Goal: Transaction & Acquisition: Purchase product/service

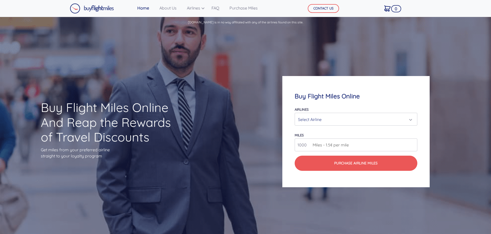
click at [327, 117] on div "Select Airline" at bounding box center [354, 119] width 113 height 10
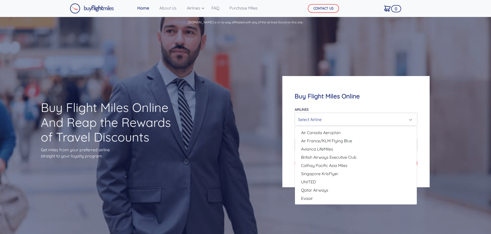
drag, startPoint x: 326, startPoint y: 193, endPoint x: 329, endPoint y: 51, distance: 142.7
click at [329, 51] on div "Buy Flight Miles Online And Reap the Rewards of Travel Discounts Get miles from…" at bounding box center [245, 132] width 491 height 206
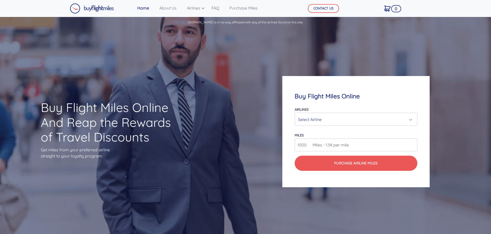
click at [328, 114] on div "Select Airline" at bounding box center [354, 119] width 113 height 10
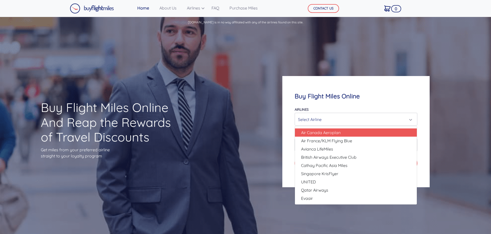
click at [329, 135] on span "Air Canada Aeroplan" at bounding box center [321, 132] width 40 height 6
select select "Air Canada Aeroplan"
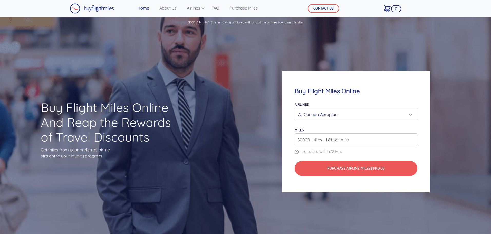
click at [346, 144] on input "80000" at bounding box center [356, 139] width 122 height 13
click at [413, 139] on input "81000" at bounding box center [356, 139] width 122 height 13
click at [413, 139] on input "82000" at bounding box center [356, 139] width 122 height 13
type input "83000"
click at [413, 139] on input "83000" at bounding box center [356, 139] width 122 height 13
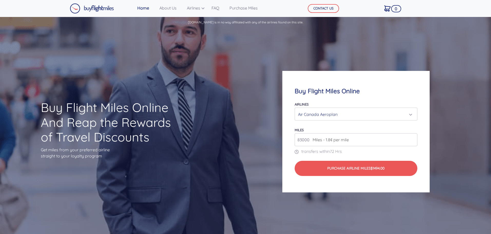
click at [386, 112] on div "Air Canada Aeroplan" at bounding box center [354, 114] width 113 height 10
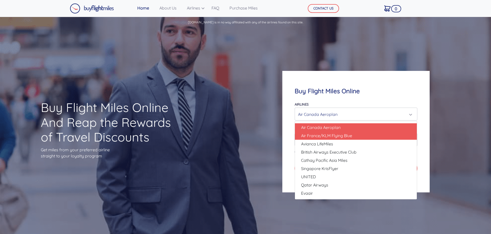
click at [371, 136] on link "Air France/KLM Flying Blue" at bounding box center [356, 135] width 122 height 8
select select "Air France/KLM Flying Blue"
type input "49000"
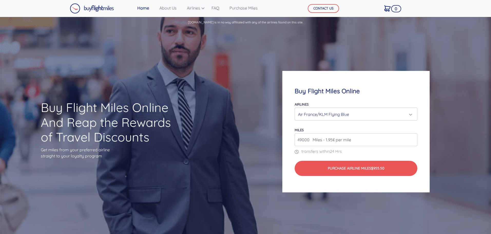
click at [379, 116] on div "Air France/KLM Flying Blue" at bounding box center [354, 114] width 113 height 10
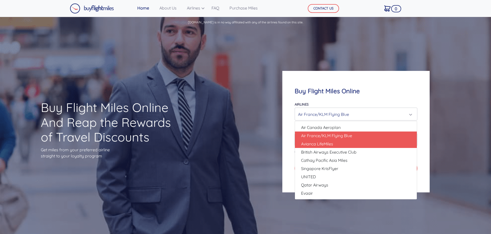
click at [368, 145] on link "Avianca LifeMiles" at bounding box center [356, 144] width 122 height 8
select select "Avianca LifeMiles"
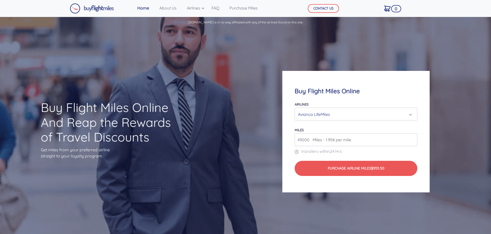
click at [244, 170] on div "Buy Flight Miles Online And Reap the Rewards of Travel Discounts Get miles from…" at bounding box center [245, 132] width 491 height 206
click at [168, 10] on link "About Us" at bounding box center [167, 8] width 21 height 10
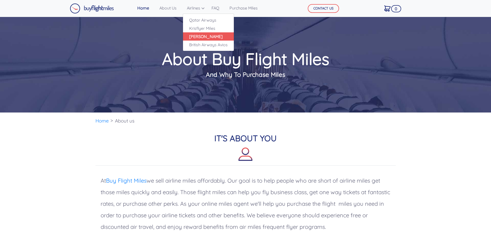
click at [208, 38] on link "[PERSON_NAME]" at bounding box center [208, 36] width 51 height 8
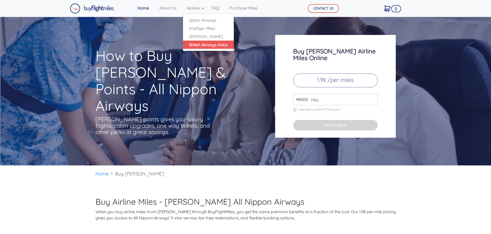
click at [208, 44] on link "British Airways Avios" at bounding box center [208, 45] width 51 height 8
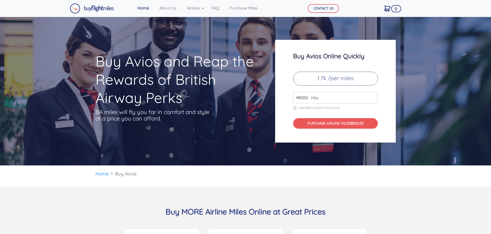
click at [333, 101] on input "49000" at bounding box center [335, 98] width 85 height 12
click at [374, 95] on input "50000" at bounding box center [335, 98] width 85 height 12
click at [374, 95] on input "51000" at bounding box center [335, 98] width 85 height 12
click at [374, 95] on input "52000" at bounding box center [335, 98] width 85 height 12
click at [374, 95] on input "53000" at bounding box center [335, 98] width 85 height 12
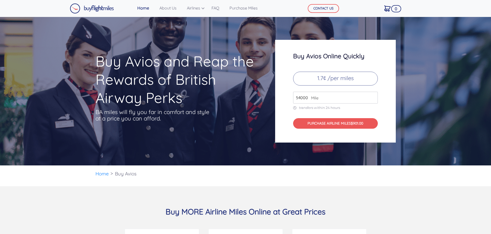
click at [374, 95] on input "54000" at bounding box center [335, 98] width 85 height 12
click at [374, 95] on input "55000" at bounding box center [335, 98] width 85 height 12
click at [374, 95] on input "56000" at bounding box center [335, 98] width 85 height 12
click at [374, 95] on input "57000" at bounding box center [335, 98] width 85 height 12
click at [374, 95] on input "58000" at bounding box center [335, 98] width 85 height 12
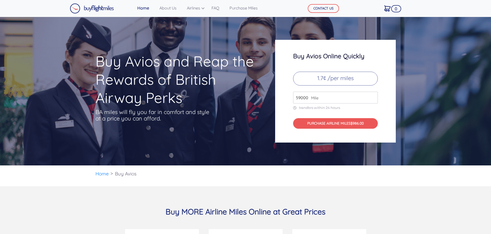
click at [374, 95] on input "59000" at bounding box center [335, 98] width 85 height 12
click at [374, 95] on input "60000" at bounding box center [335, 98] width 85 height 12
click at [374, 95] on input "61000" at bounding box center [335, 98] width 85 height 12
click at [374, 95] on input "62000" at bounding box center [335, 98] width 85 height 12
click at [374, 95] on input "63000" at bounding box center [335, 98] width 85 height 12
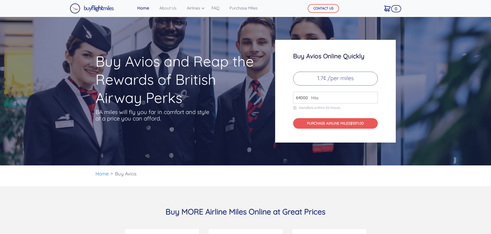
click at [374, 95] on input "64000" at bounding box center [335, 98] width 85 height 12
click at [374, 95] on input "65000" at bounding box center [335, 98] width 85 height 12
click at [374, 95] on input "66000" at bounding box center [335, 98] width 85 height 12
click at [374, 95] on input "67000" at bounding box center [335, 98] width 85 height 12
click at [374, 95] on input "68000" at bounding box center [335, 98] width 85 height 12
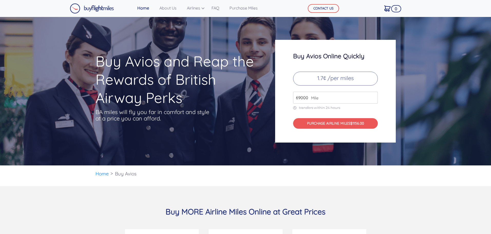
click at [374, 95] on input "69000" at bounding box center [335, 98] width 85 height 12
click at [374, 95] on input "70000" at bounding box center [335, 98] width 85 height 12
click at [374, 95] on input "71000" at bounding box center [335, 98] width 85 height 12
click at [374, 95] on input "72000" at bounding box center [335, 98] width 85 height 12
click at [374, 95] on input "73000" at bounding box center [335, 98] width 85 height 12
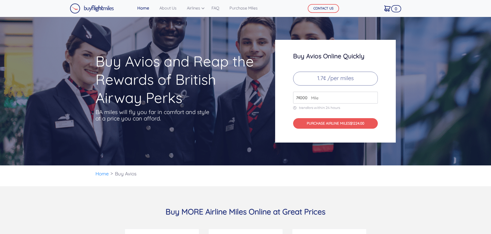
click at [374, 95] on input "74000" at bounding box center [335, 98] width 85 height 12
type input "75000"
click at [374, 95] on input "75000" at bounding box center [335, 98] width 85 height 12
click at [248, 11] on link "Purchase Miles" at bounding box center [243, 8] width 32 height 10
